Goal: Information Seeking & Learning: Learn about a topic

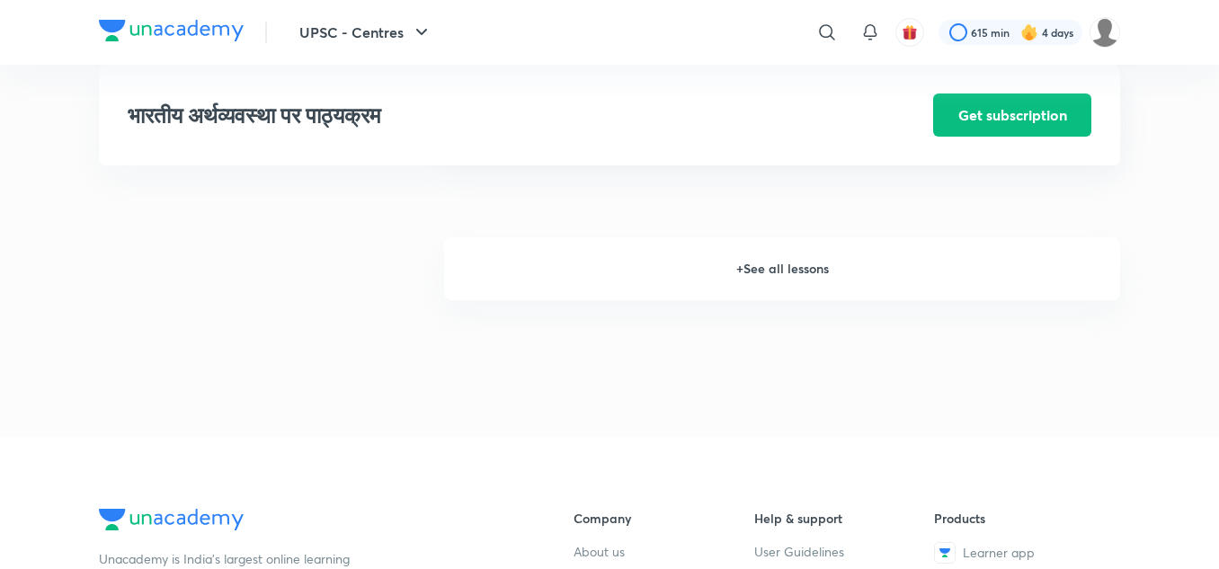
scroll to position [2326, 0]
click at [788, 295] on h6 "+ See all lessons" at bounding box center [782, 269] width 676 height 63
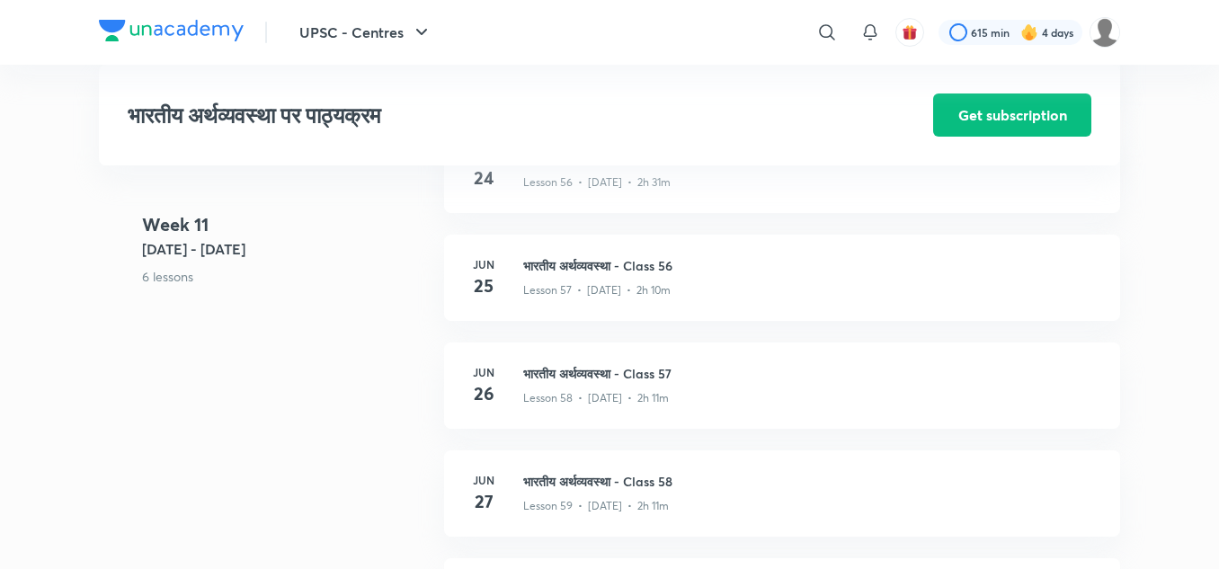
scroll to position [7573, 0]
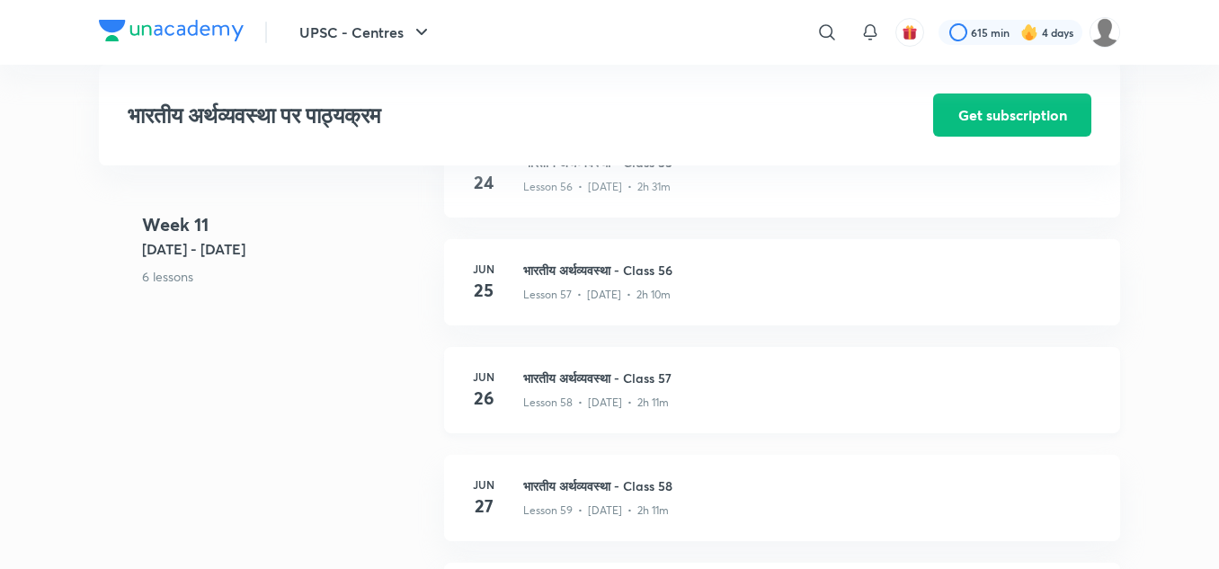
click at [623, 388] on h3 "भारतीय अर्थव्यवस्था - Class 57" at bounding box center [811, 378] width 576 height 19
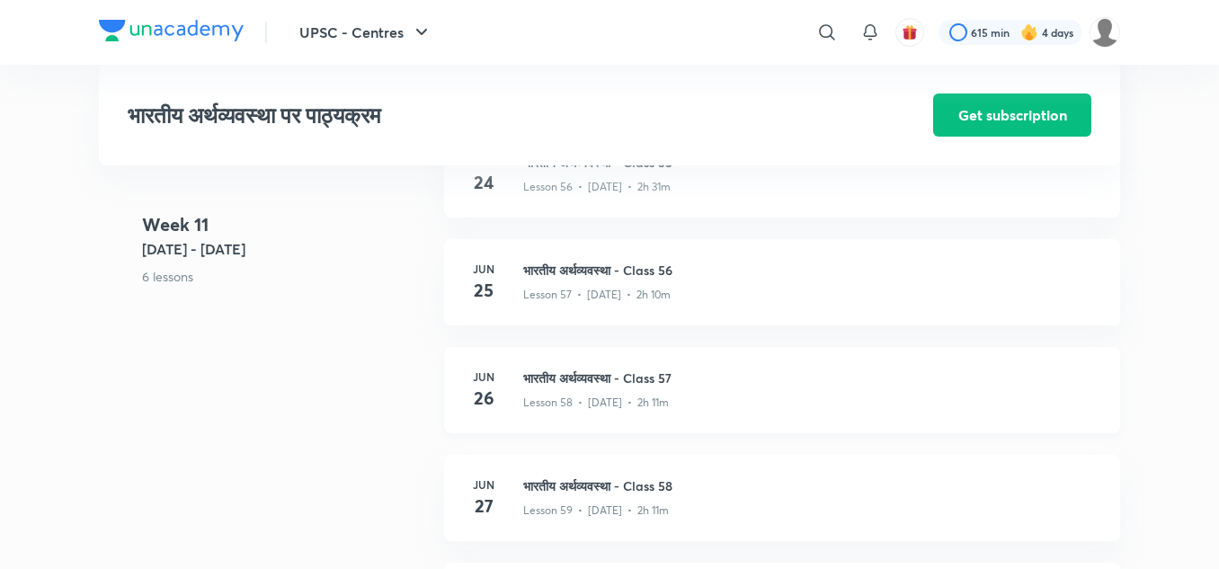
click at [623, 388] on h3 "भारतीय अर्थव्यवस्था - Class 57" at bounding box center [811, 378] width 576 height 19
click at [602, 388] on h3 "भारतीय अर्थव्यवस्था - Class 57" at bounding box center [811, 378] width 576 height 19
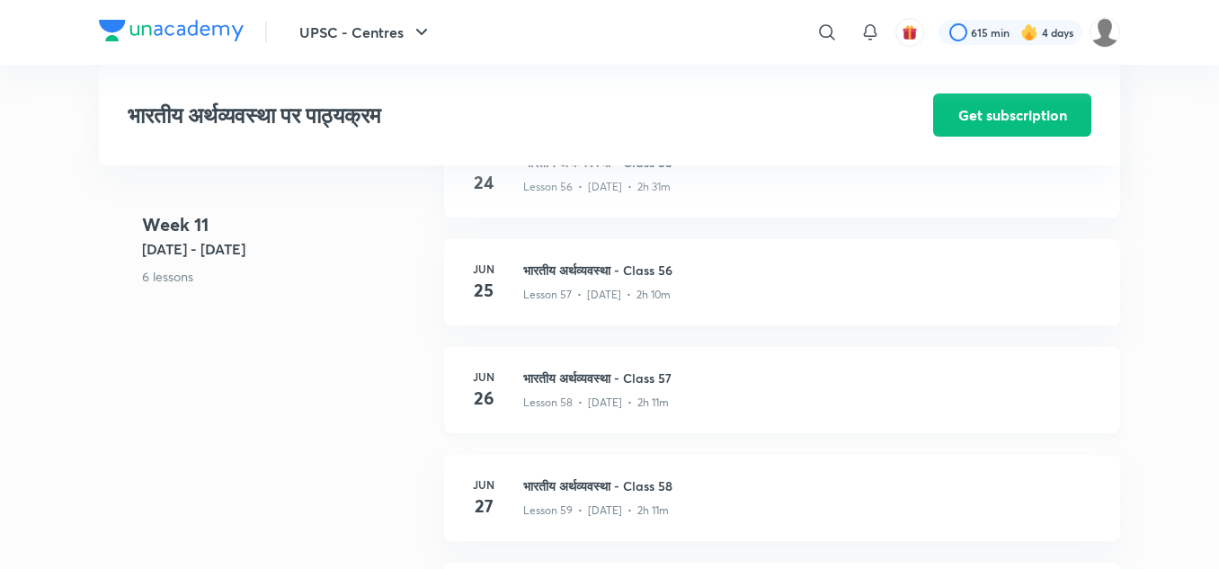
click at [602, 388] on h3 "भारतीय अर्थव्यवस्था - Class 57" at bounding box center [811, 378] width 576 height 19
click at [672, 388] on h3 "भारतीय अर्थव्यवस्था - Class 57" at bounding box center [811, 378] width 576 height 19
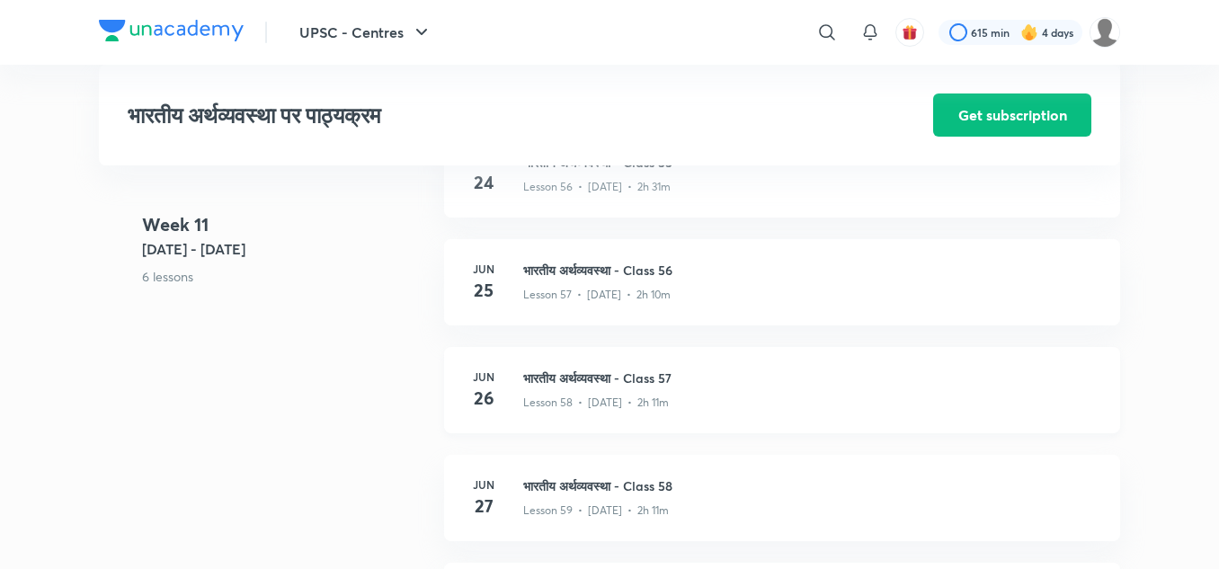
click at [672, 388] on h3 "भारतीय अर्थव्यवस्था - Class 57" at bounding box center [811, 378] width 576 height 19
click at [616, 388] on h3 "भारतीय अर्थव्यवस्था - Class 57" at bounding box center [811, 378] width 576 height 19
click at [558, 388] on h3 "भारतीय अर्थव्यवस्था - Class 57" at bounding box center [811, 378] width 576 height 19
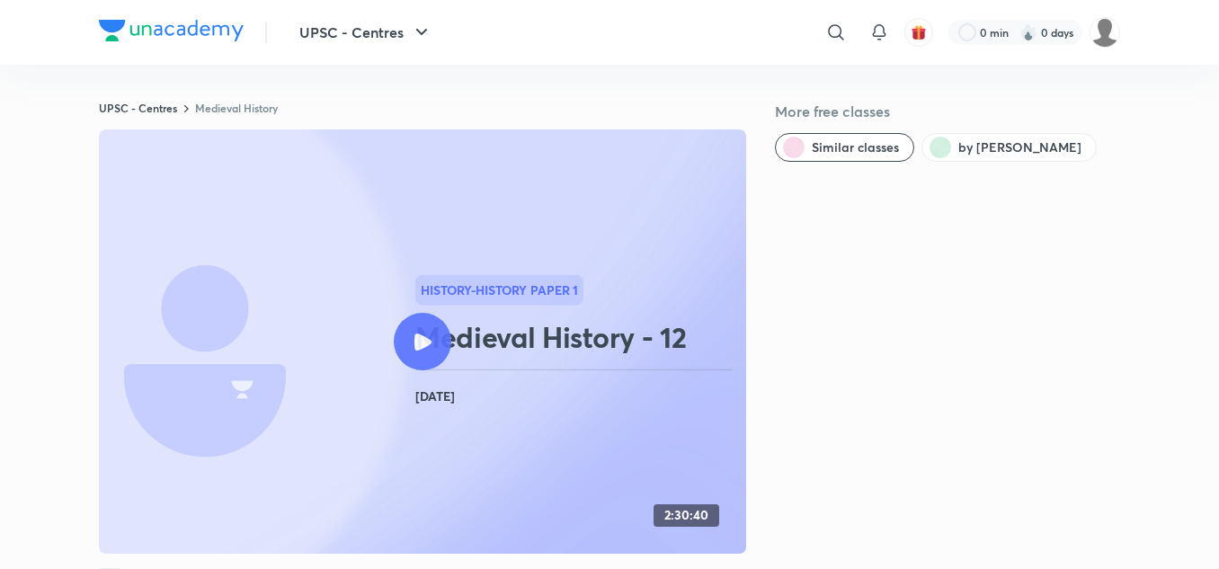
click at [426, 338] on icon at bounding box center [423, 342] width 17 height 17
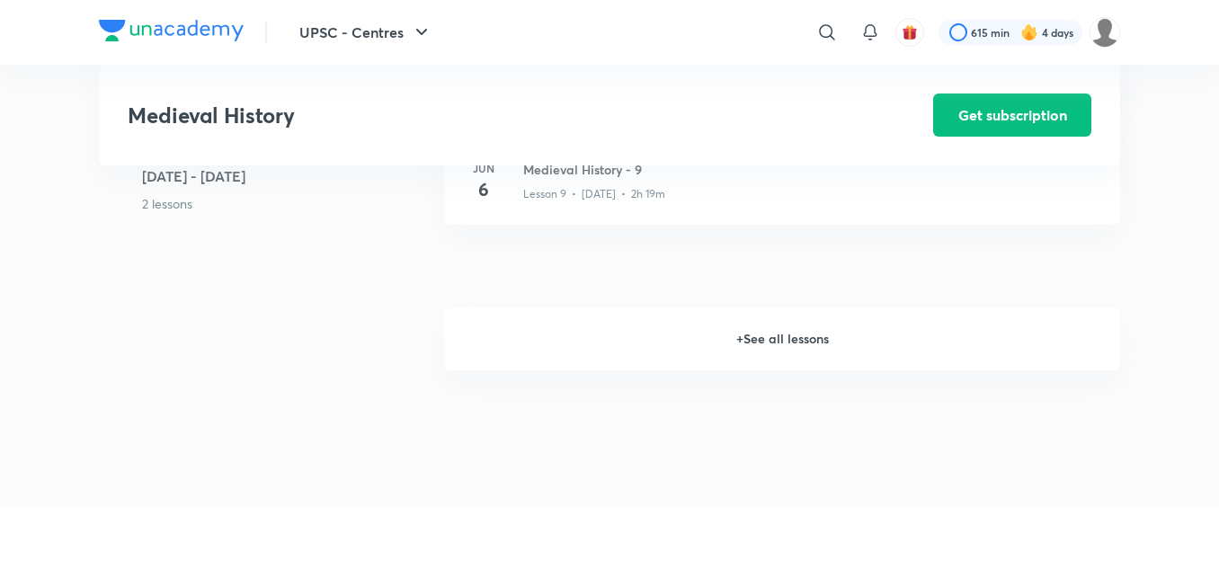
scroll to position [1719, 0]
click at [777, 336] on h6 "+ See all lessons" at bounding box center [782, 337] width 676 height 63
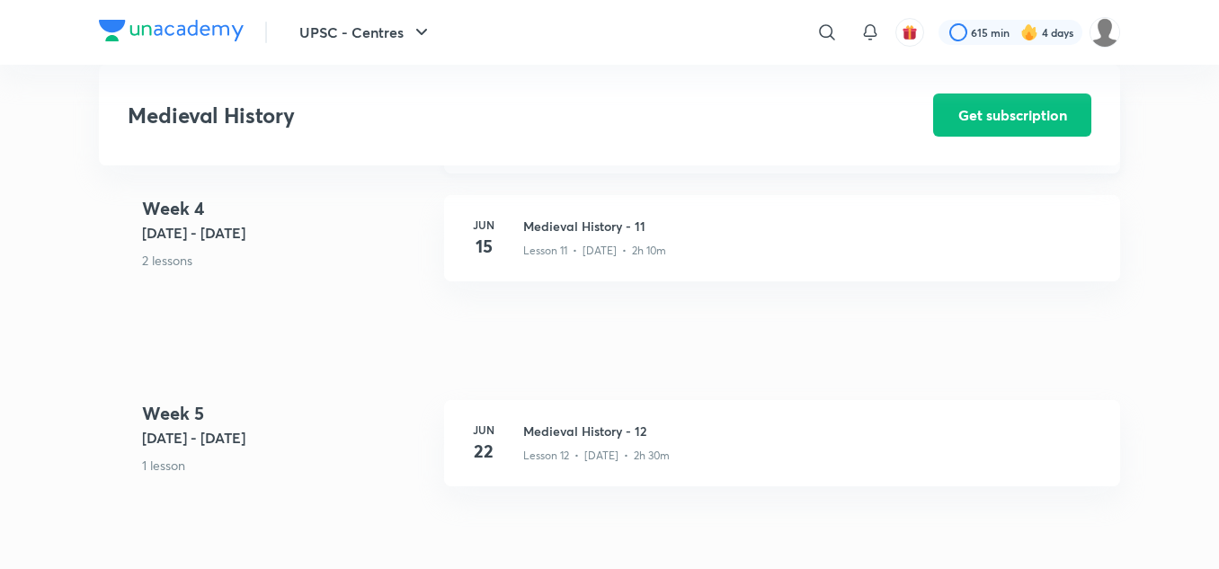
scroll to position [2039, 0]
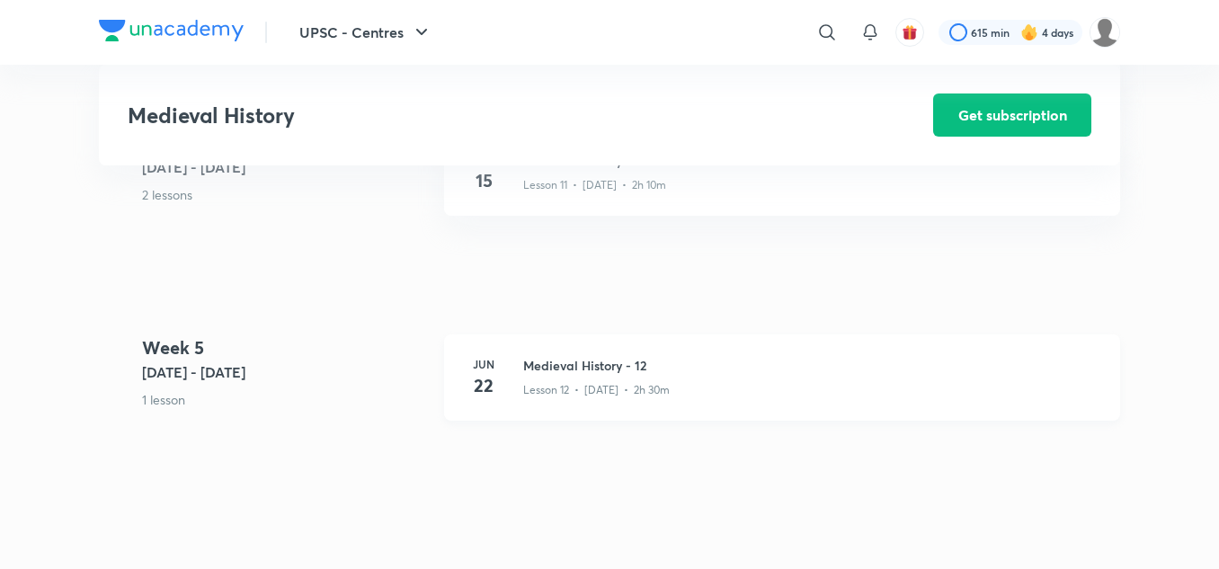
click at [594, 368] on h3 "Medieval History - 12" at bounding box center [811, 365] width 576 height 19
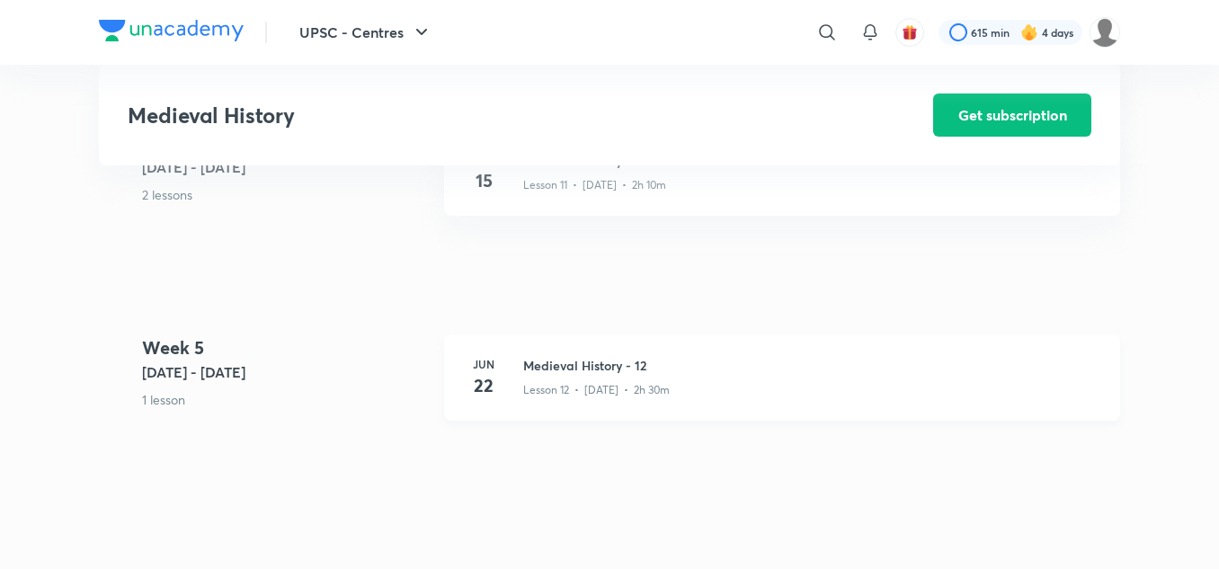
click at [594, 368] on h3 "Medieval History - 12" at bounding box center [811, 365] width 576 height 19
click at [568, 360] on h3 "Medieval History - 12" at bounding box center [811, 365] width 576 height 19
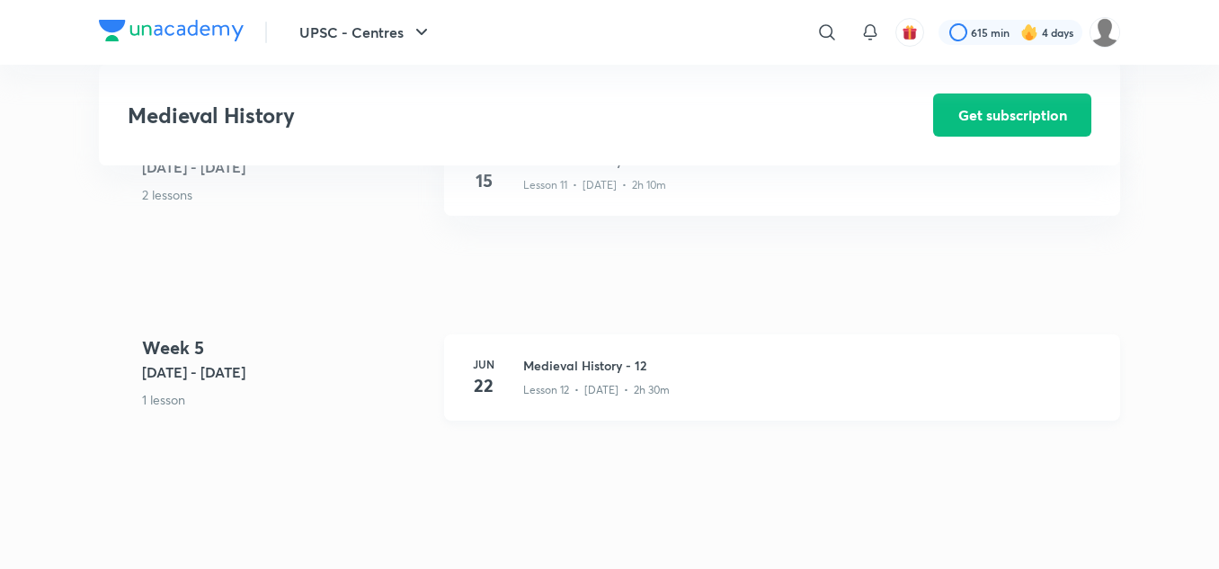
click at [568, 360] on h3 "Medieval History - 12" at bounding box center [811, 365] width 576 height 19
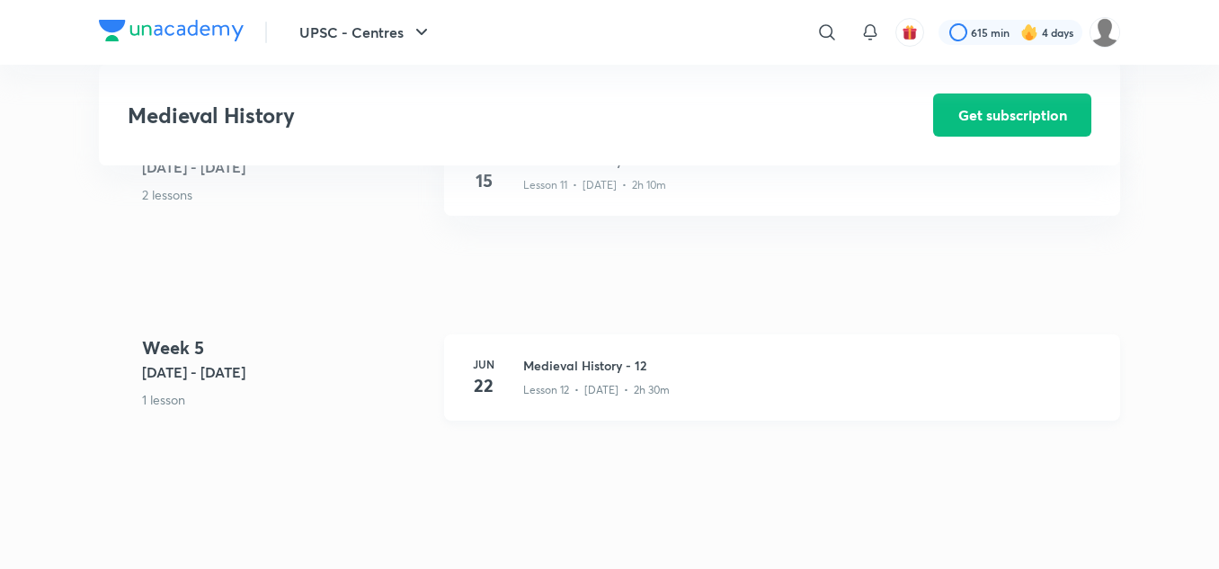
click at [568, 360] on h3 "Medieval History - 12" at bounding box center [811, 365] width 576 height 19
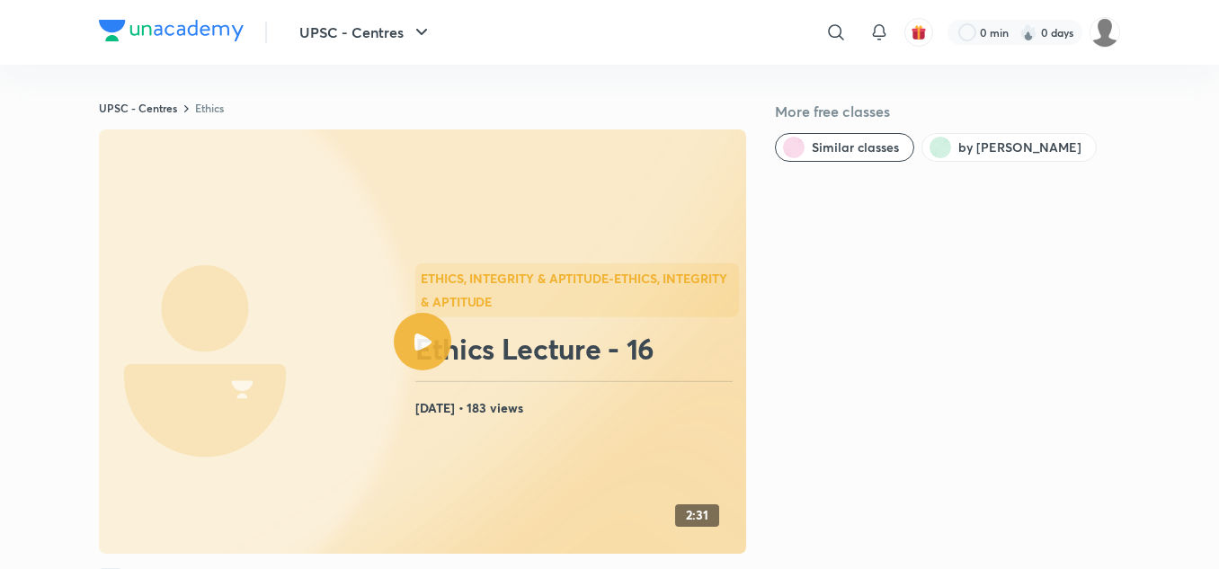
click at [414, 331] on div at bounding box center [423, 342] width 58 height 58
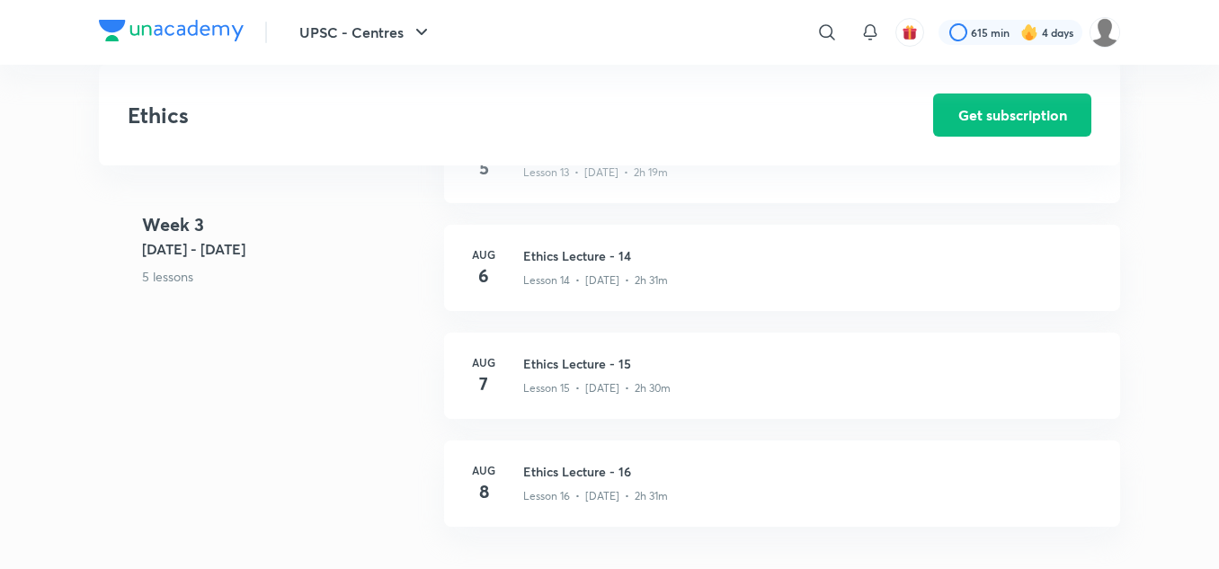
scroll to position [2173, 0]
click at [567, 468] on h3 "Ethics Lecture - 16" at bounding box center [811, 468] width 576 height 19
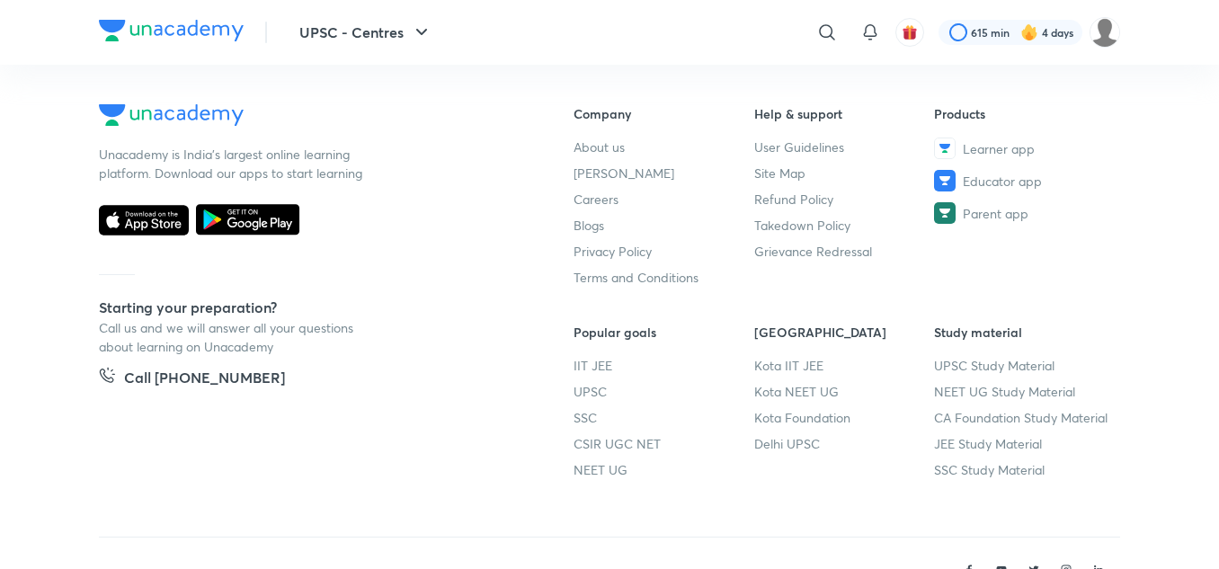
scroll to position [1124, 0]
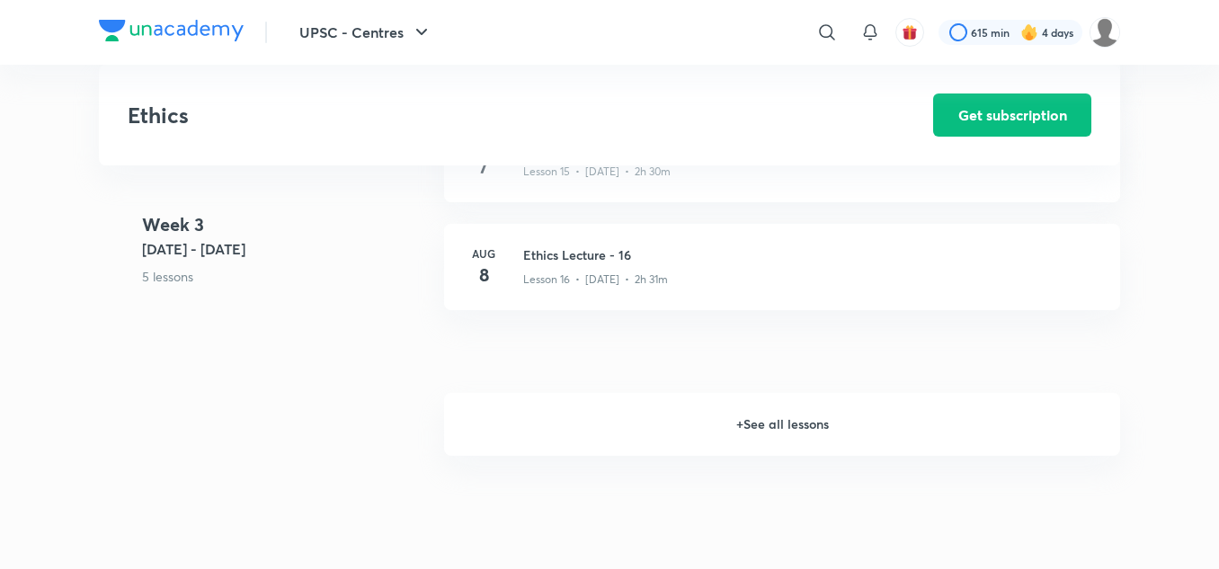
scroll to position [2387, 0]
click at [754, 433] on h6 "+ See all lessons" at bounding box center [782, 423] width 676 height 63
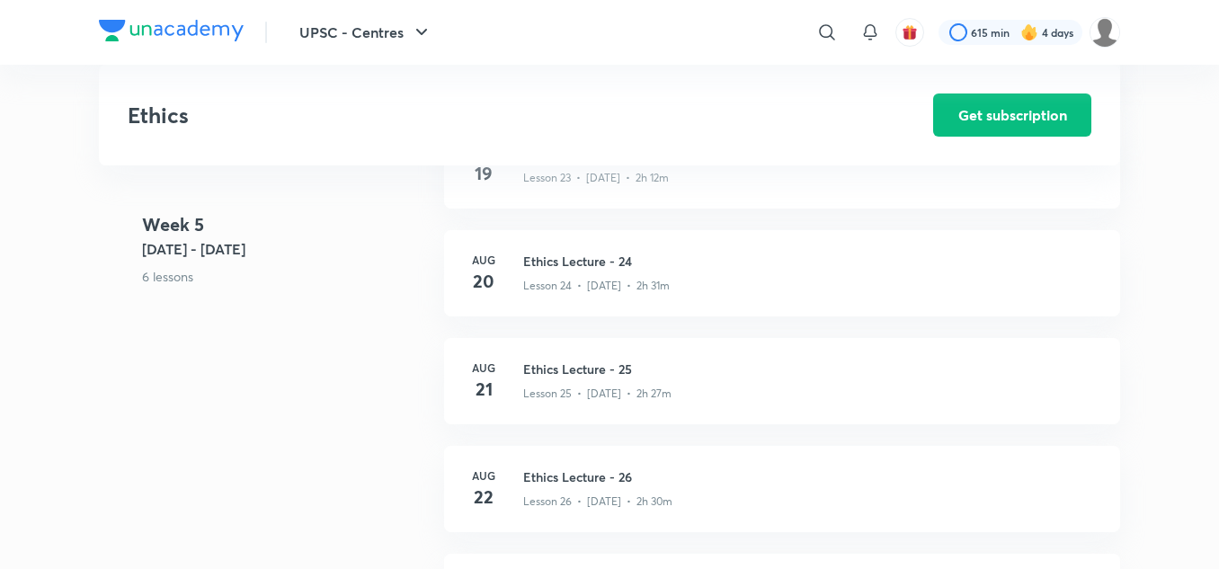
scroll to position [3439, 0]
click at [583, 476] on h3 "Ethics Lecture - 26" at bounding box center [811, 476] width 576 height 19
